Goal: Consume media (video, audio): Consume media (video, audio)

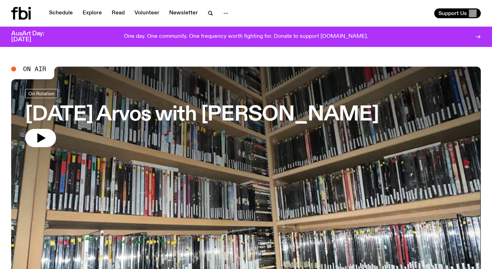
click at [164, 134] on link "[DATE] Arvos with [PERSON_NAME]" at bounding box center [202, 118] width 354 height 58
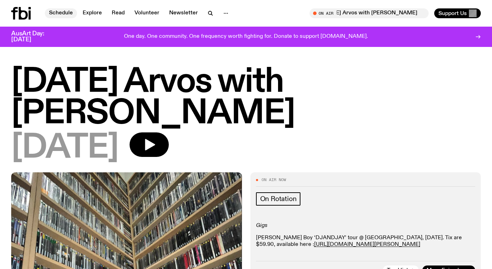
click at [62, 13] on link "Schedule" at bounding box center [61, 13] width 32 height 10
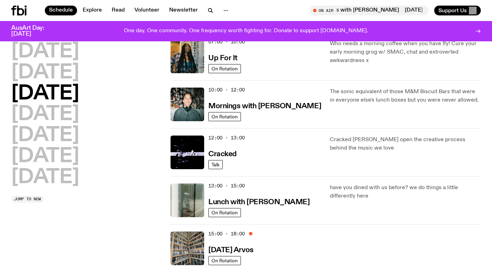
scroll to position [78, 0]
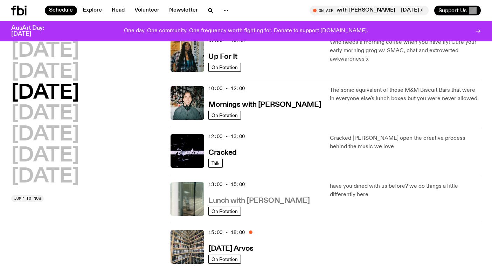
click at [231, 202] on h3 "Lunch with [PERSON_NAME]" at bounding box center [258, 200] width 101 height 7
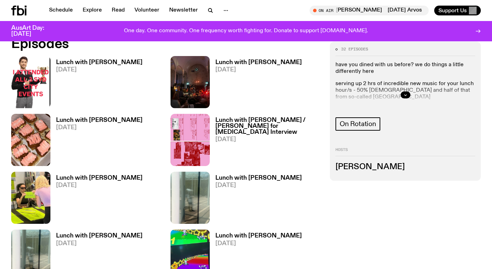
scroll to position [340, 0]
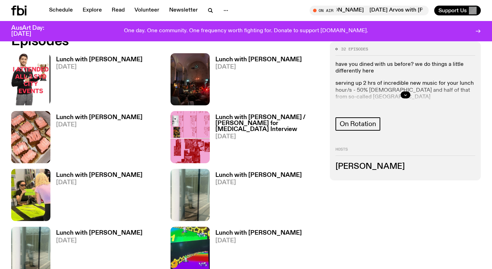
click at [116, 57] on h3 "Lunch with [PERSON_NAME]" at bounding box center [99, 60] width 87 height 6
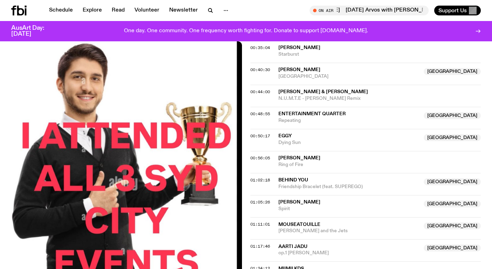
scroll to position [440, 0]
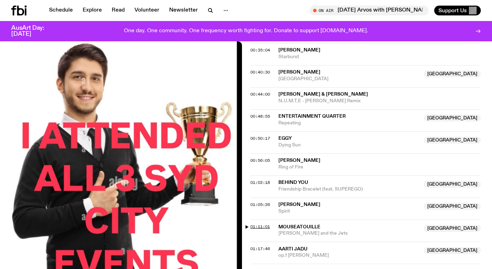
click at [264, 227] on span "01:11:01" at bounding box center [261, 227] width 20 height 6
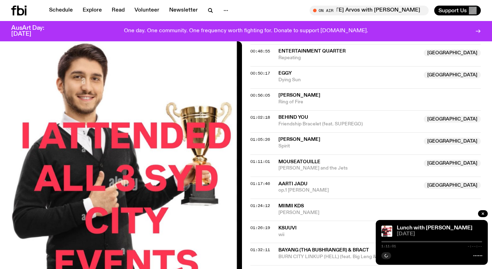
scroll to position [516, 0]
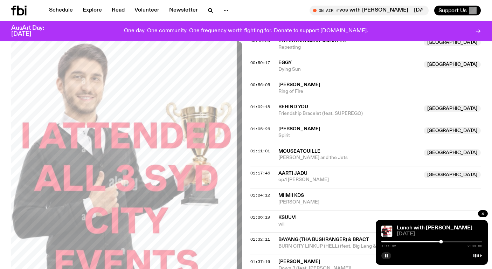
click at [444, 242] on div at bounding box center [432, 241] width 101 height 1
click at [445, 242] on div at bounding box center [432, 241] width 101 height 1
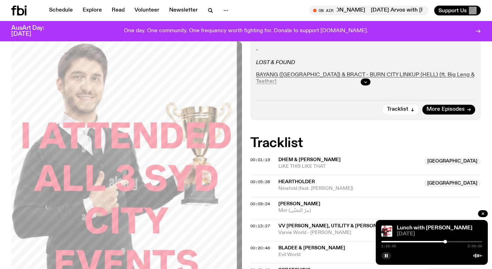
scroll to position [201, 0]
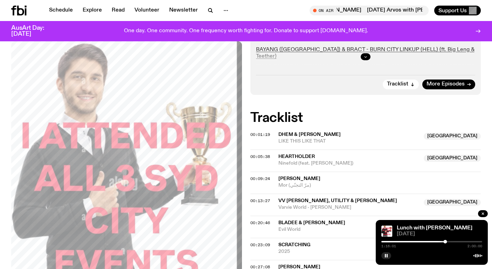
click at [364, 57] on icon "button" at bounding box center [366, 57] width 4 height 4
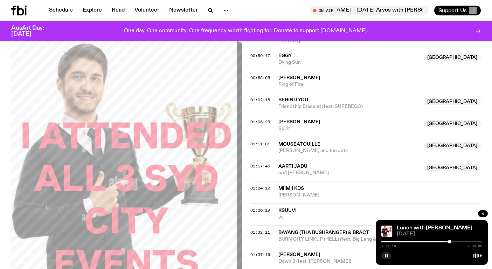
scroll to position [546, 0]
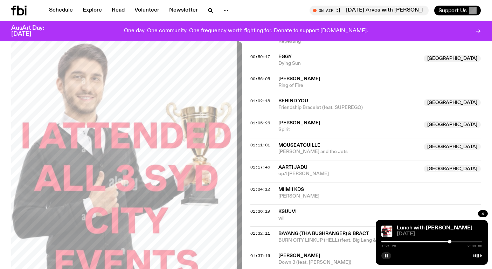
click at [453, 241] on div at bounding box center [432, 241] width 101 height 1
click at [454, 241] on div at bounding box center [432, 241] width 101 height 1
click at [456, 241] on div at bounding box center [456, 242] width 4 height 4
click at [455, 241] on div at bounding box center [455, 242] width 4 height 4
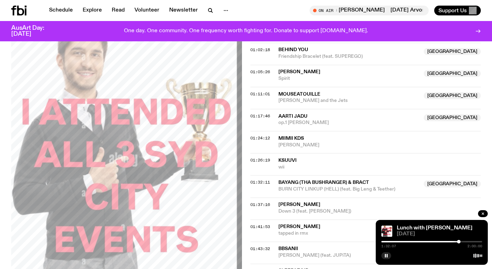
scroll to position [646, 0]
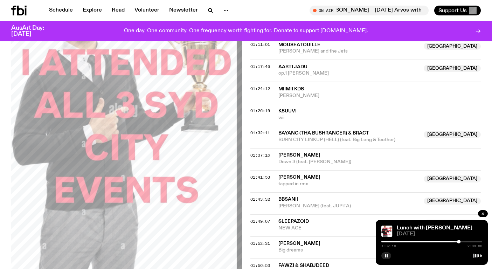
click at [463, 242] on div at bounding box center [432, 241] width 101 height 1
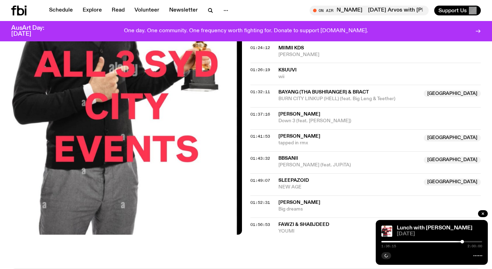
scroll to position [688, 0]
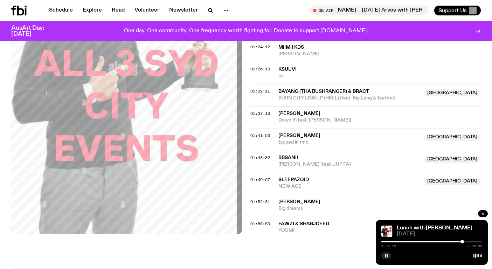
click at [468, 242] on div at bounding box center [432, 241] width 101 height 1
click at [469, 242] on div at bounding box center [469, 242] width 4 height 4
click at [470, 242] on div at bounding box center [470, 242] width 4 height 4
click at [471, 242] on div at bounding box center [472, 242] width 4 height 4
click at [472, 242] on div at bounding box center [472, 242] width 4 height 4
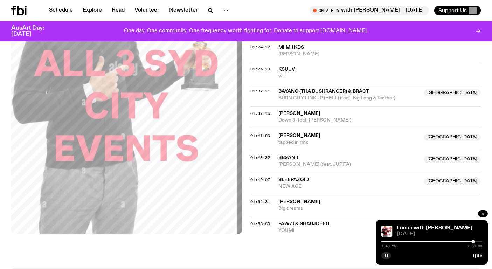
click at [260, 198] on div "01:52:31 Smerz Big dreams" at bounding box center [366, 206] width 231 height 22
click at [260, 201] on span "01:52:31" at bounding box center [261, 202] width 20 height 6
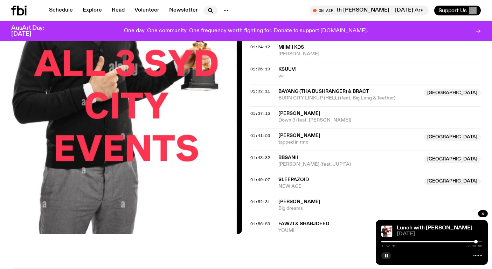
click at [212, 10] on icon "button" at bounding box center [210, 10] width 8 height 8
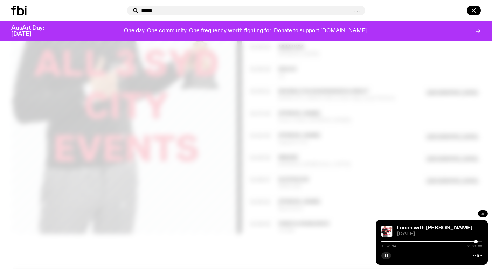
type input "*****"
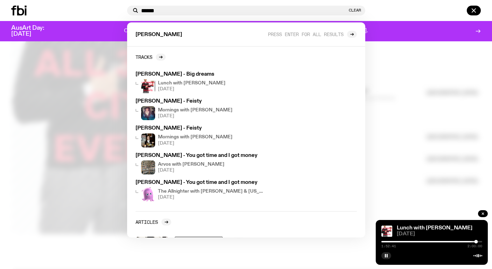
click at [404, 130] on div at bounding box center [246, 134] width 492 height 269
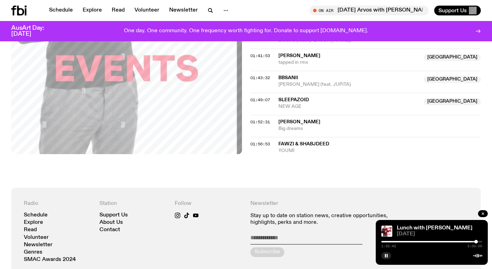
scroll to position [773, 0]
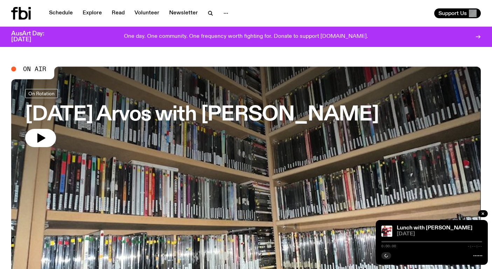
click at [174, 90] on div "On Rotation" at bounding box center [202, 94] width 354 height 11
click at [180, 124] on h3 "[DATE] Arvos with [PERSON_NAME]" at bounding box center [202, 115] width 354 height 20
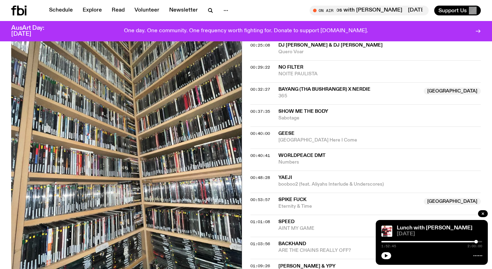
scroll to position [352, 0]
